Goal: Check status: Check status

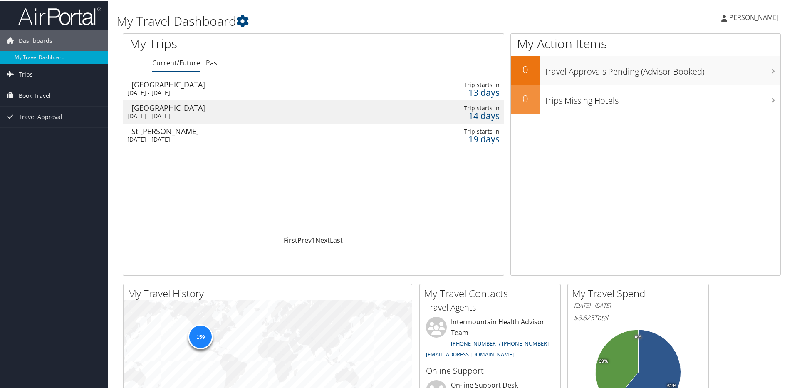
click at [150, 85] on div "Salt Lake City" at bounding box center [249, 83] width 234 height 7
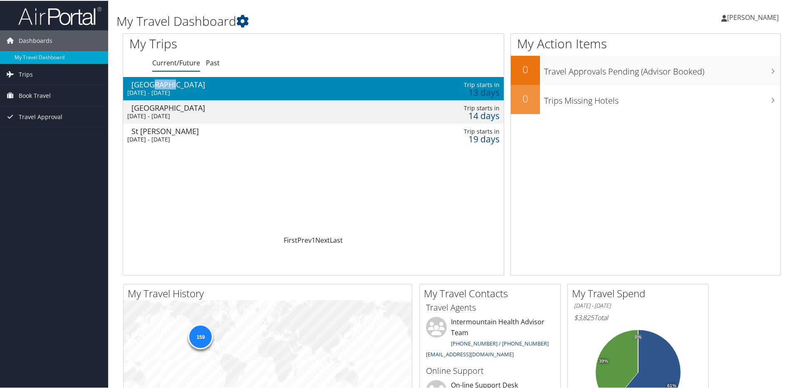
click at [150, 85] on div "Salt Lake City" at bounding box center [249, 83] width 234 height 7
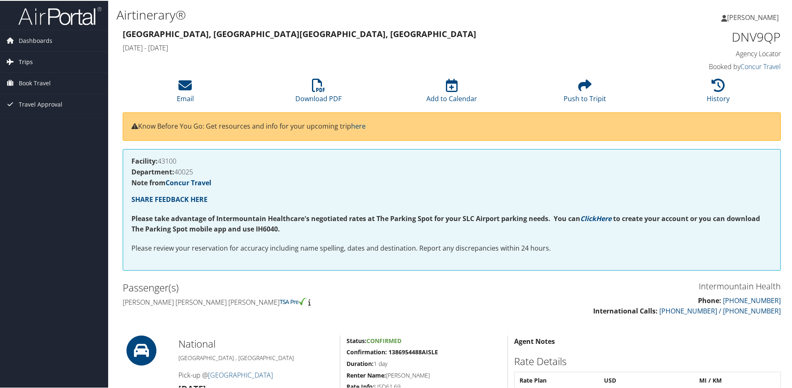
click at [20, 65] on span "Trips" at bounding box center [26, 61] width 14 height 21
click at [38, 73] on link "Current/Future Trips" at bounding box center [54, 78] width 108 height 12
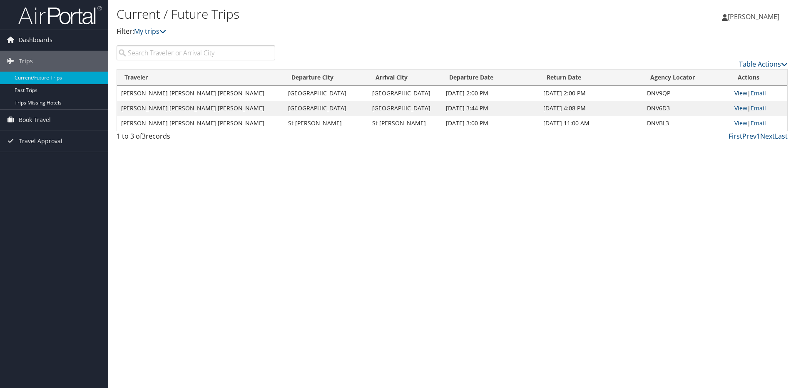
click at [735, 93] on link "View" at bounding box center [740, 93] width 13 height 8
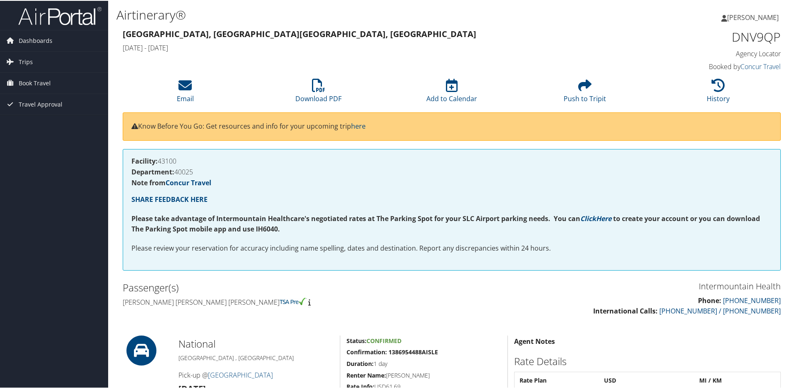
click at [749, 17] on span "[PERSON_NAME]" at bounding box center [753, 16] width 52 height 9
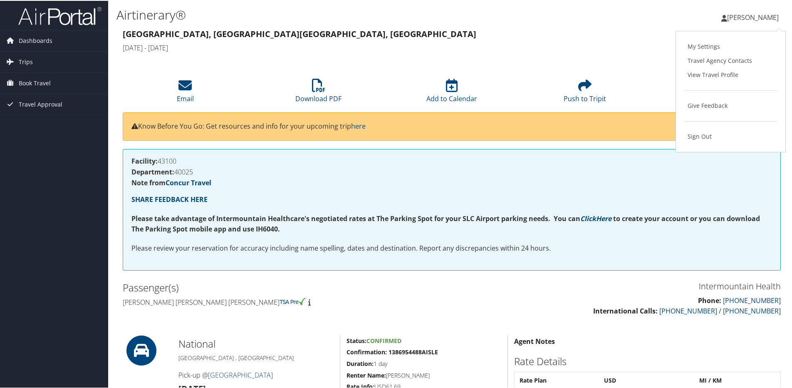
click at [660, 41] on h1 "DNV9QP" at bounding box center [703, 35] width 155 height 17
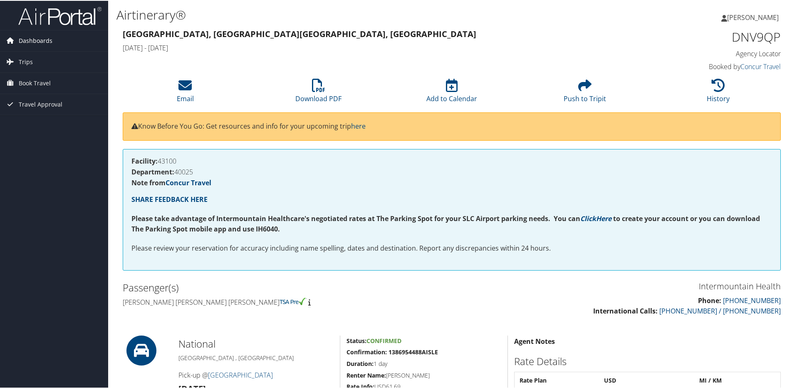
click at [45, 40] on span "Dashboards" at bounding box center [36, 40] width 34 height 21
click at [53, 52] on link "My Travel Dashboard" at bounding box center [54, 56] width 108 height 12
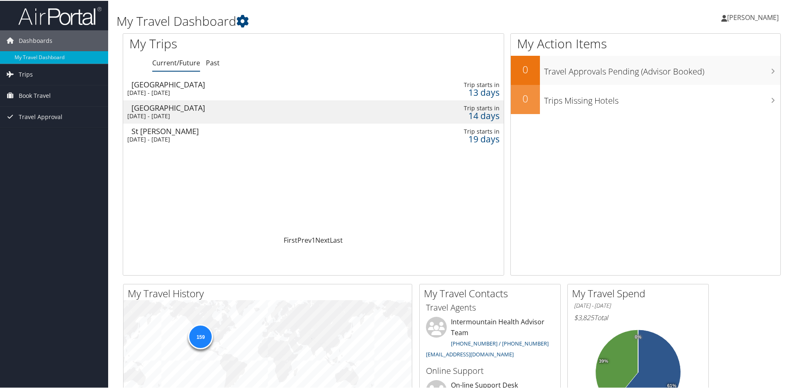
click at [278, 92] on div "[DATE] - [DATE]" at bounding box center [244, 91] width 234 height 7
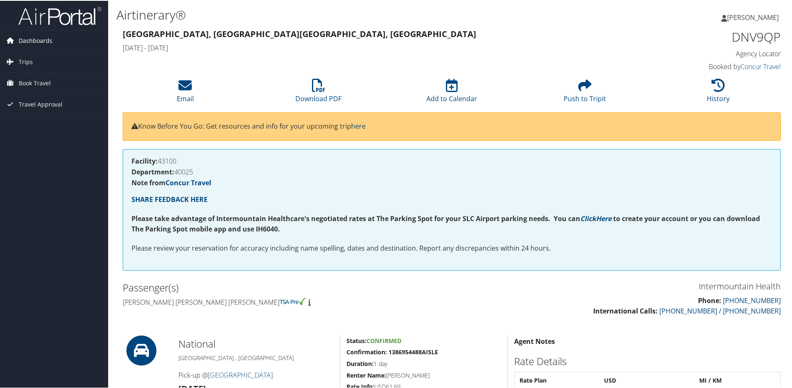
click at [30, 40] on span "Dashboards" at bounding box center [36, 40] width 34 height 21
click at [23, 57] on link "My Travel Dashboard" at bounding box center [54, 56] width 108 height 12
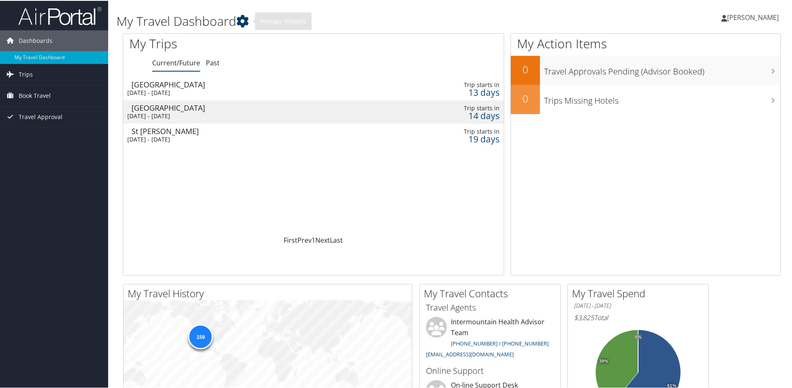
click at [246, 22] on icon at bounding box center [242, 20] width 12 height 12
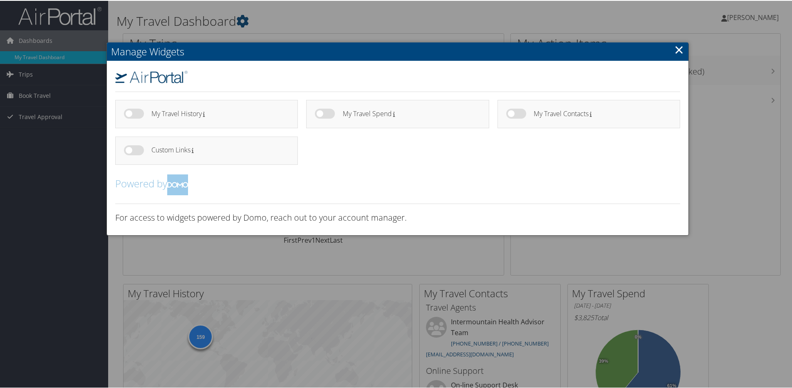
click at [255, 253] on div at bounding box center [398, 194] width 796 height 388
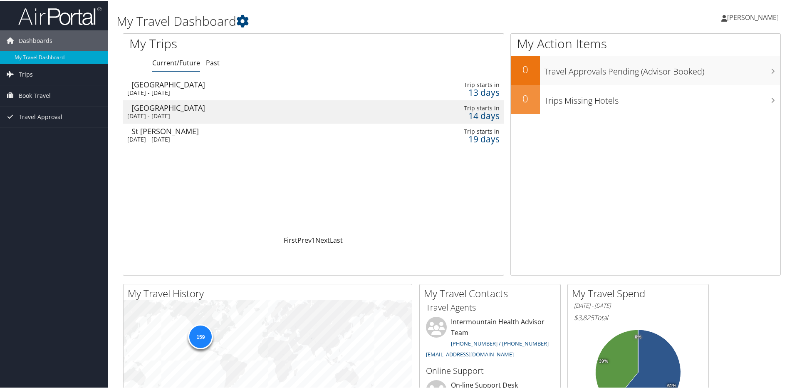
click at [159, 82] on div "Salt Lake City" at bounding box center [249, 83] width 234 height 7
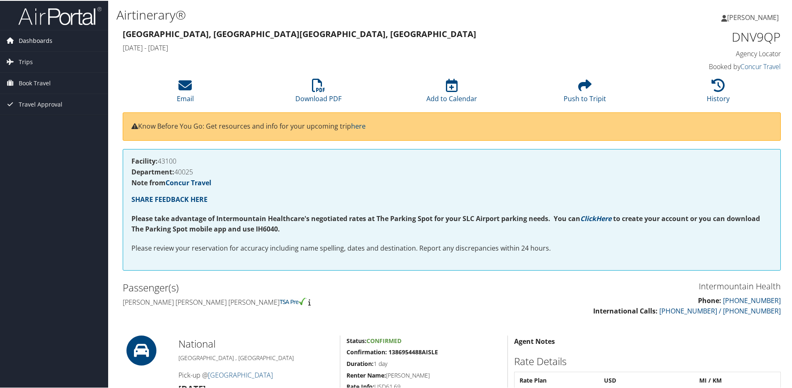
click at [40, 42] on span "Dashboards" at bounding box center [36, 40] width 34 height 21
click at [26, 72] on span "Trips" at bounding box center [26, 73] width 14 height 21
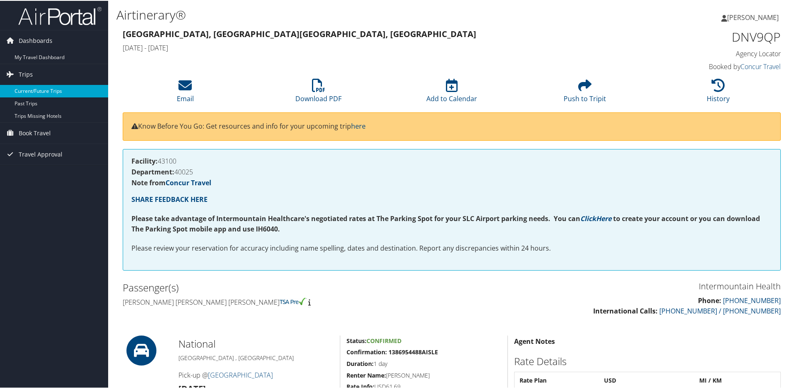
click at [25, 89] on link "Current/Future Trips" at bounding box center [54, 90] width 108 height 12
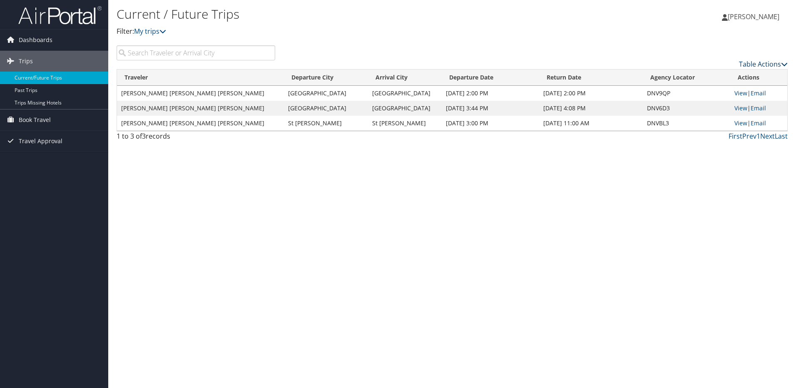
click at [750, 63] on link "Table Actions" at bounding box center [763, 64] width 49 height 9
click at [629, 213] on div at bounding box center [398, 194] width 796 height 388
drag, startPoint x: 735, startPoint y: 92, endPoint x: 569, endPoint y: 205, distance: 200.6
click at [569, 205] on div "Current / Future Trips Filter: My trips Wendy Anderson Wendy Anderson My Settin…" at bounding box center [452, 194] width 688 height 388
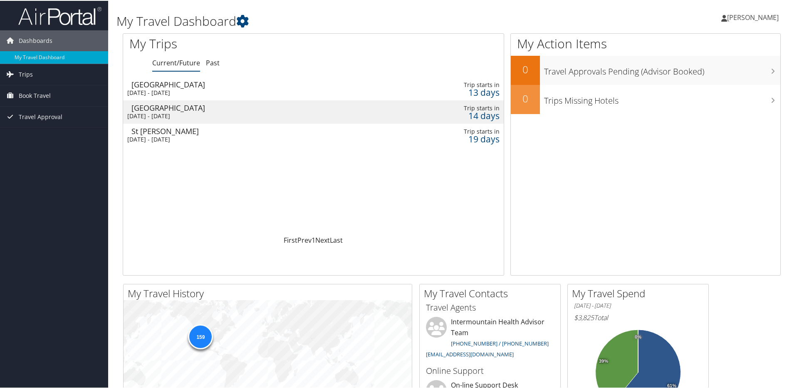
click at [64, 17] on img at bounding box center [59, 15] width 83 height 20
click at [761, 42] on icon at bounding box center [772, 42] width 25 height 14
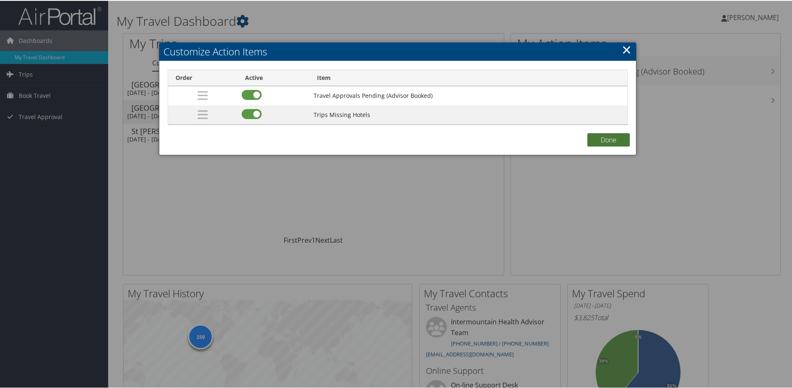
click at [601, 144] on button "Done" at bounding box center [609, 138] width 42 height 13
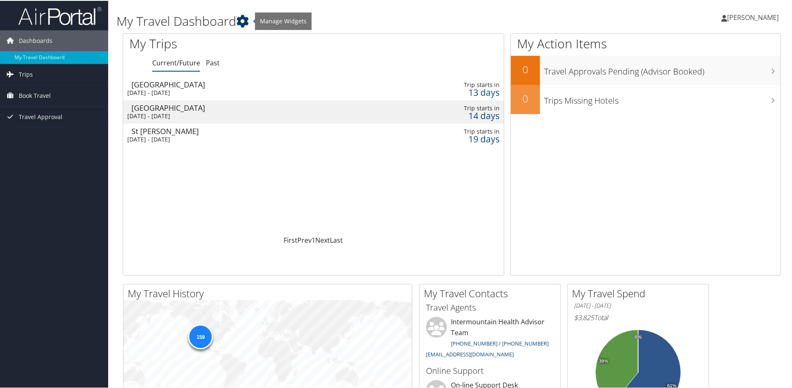
click at [248, 22] on icon at bounding box center [242, 20] width 12 height 12
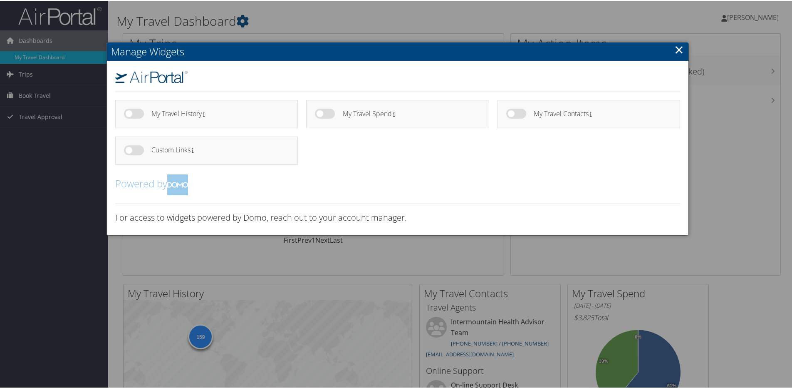
click at [368, 284] on div at bounding box center [398, 194] width 796 height 388
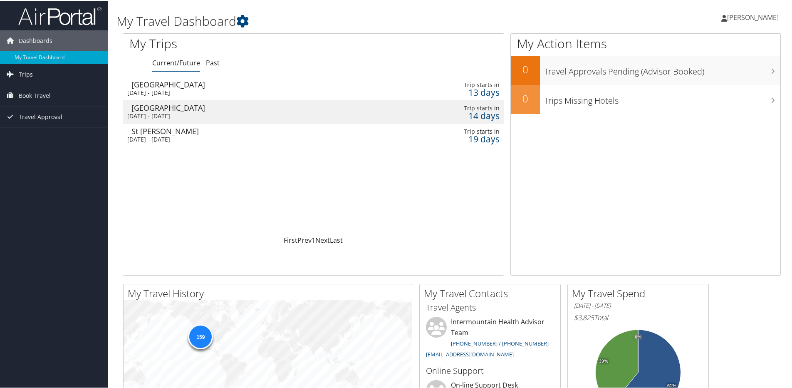
click at [160, 91] on div "[DATE] - [DATE]" at bounding box center [244, 91] width 234 height 7
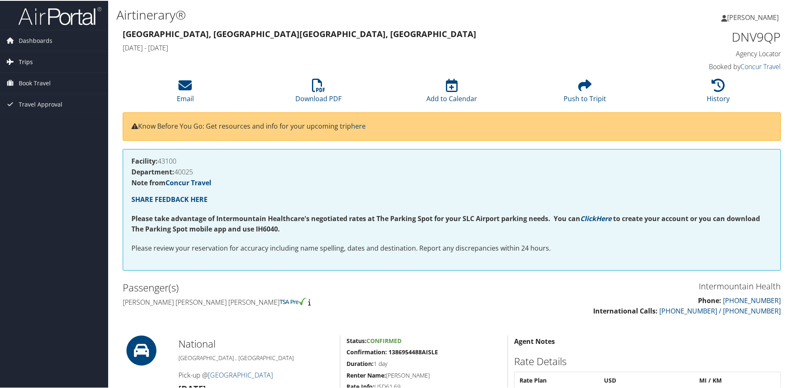
click at [90, 62] on link "Trips" at bounding box center [54, 61] width 108 height 21
click at [48, 81] on link "Current/Future Trips" at bounding box center [54, 78] width 108 height 12
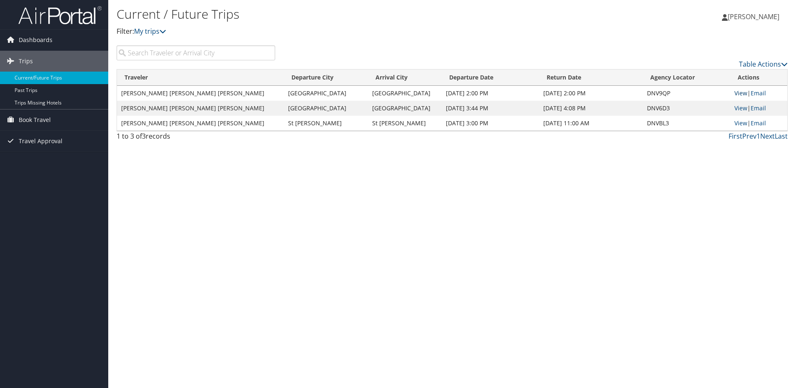
click at [738, 94] on link "View" at bounding box center [740, 93] width 13 height 8
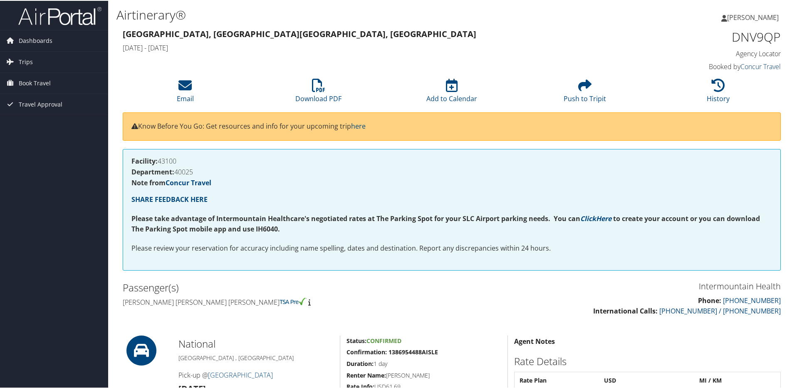
click at [761, 64] on link "Concur Travel" at bounding box center [761, 65] width 40 height 9
click at [42, 83] on span "Book Travel" at bounding box center [35, 82] width 32 height 21
click at [50, 187] on div "Dashboards My Travel Dashboard Trips Current/Future Trips Past Trips Trips Miss…" at bounding box center [398, 271] width 796 height 542
click at [63, 120] on link "Book/Manage Online Trips" at bounding box center [54, 124] width 108 height 12
